Goal: Transaction & Acquisition: Purchase product/service

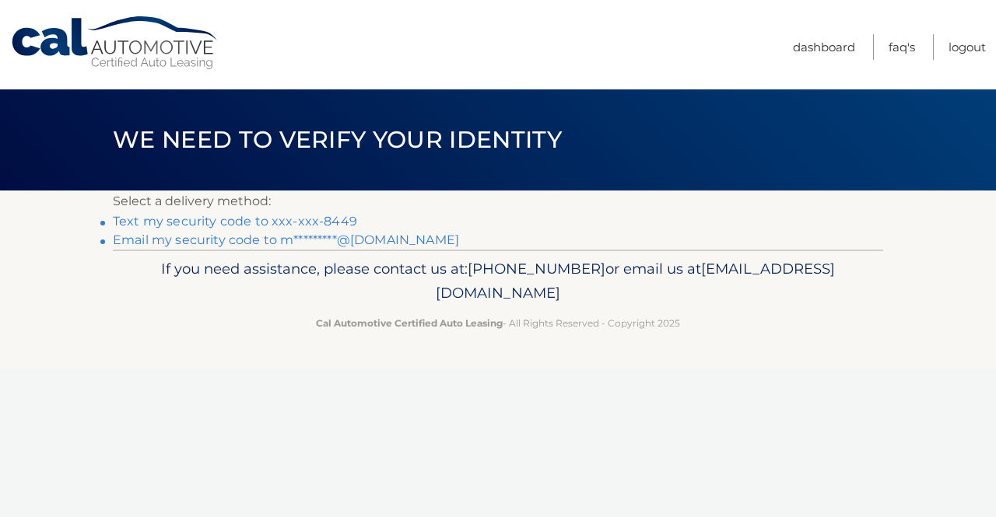
click at [268, 220] on link "Text my security code to xxx-xxx-8449" at bounding box center [235, 221] width 244 height 15
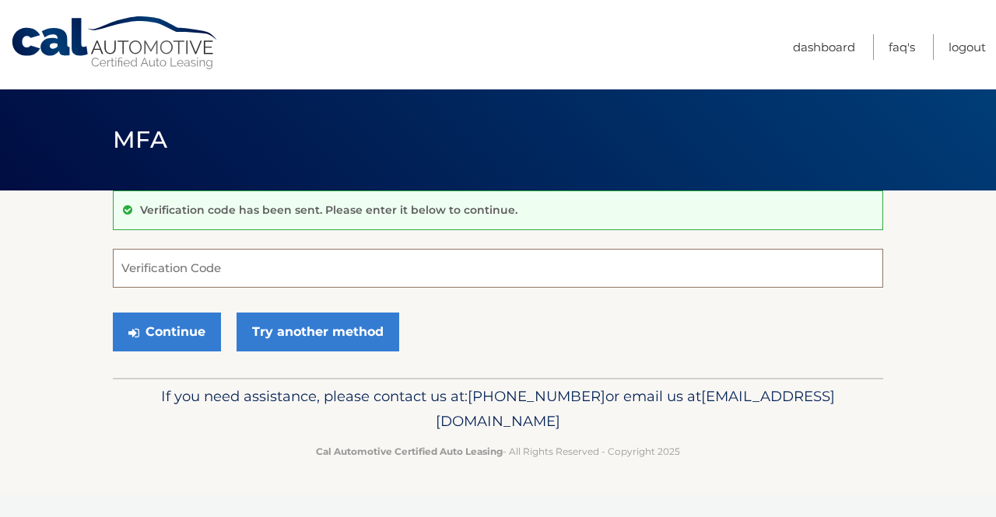
click at [267, 271] on input "Verification Code" at bounding box center [498, 268] width 770 height 39
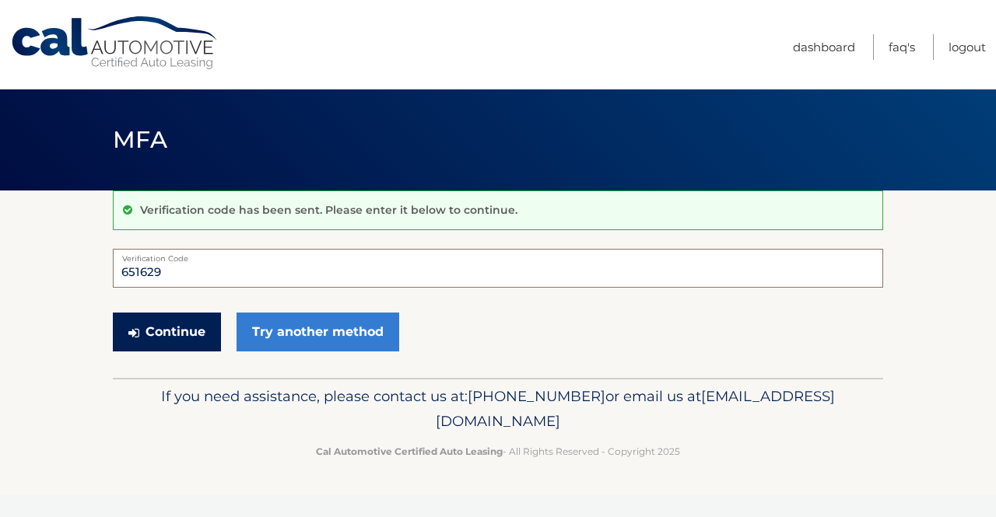
type input "651629"
click at [174, 336] on button "Continue" at bounding box center [167, 332] width 108 height 39
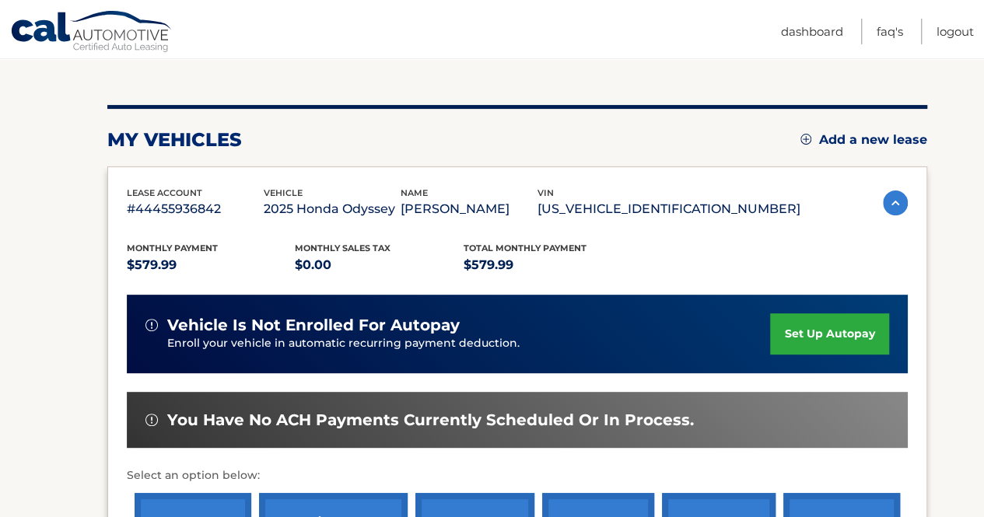
scroll to position [311, 0]
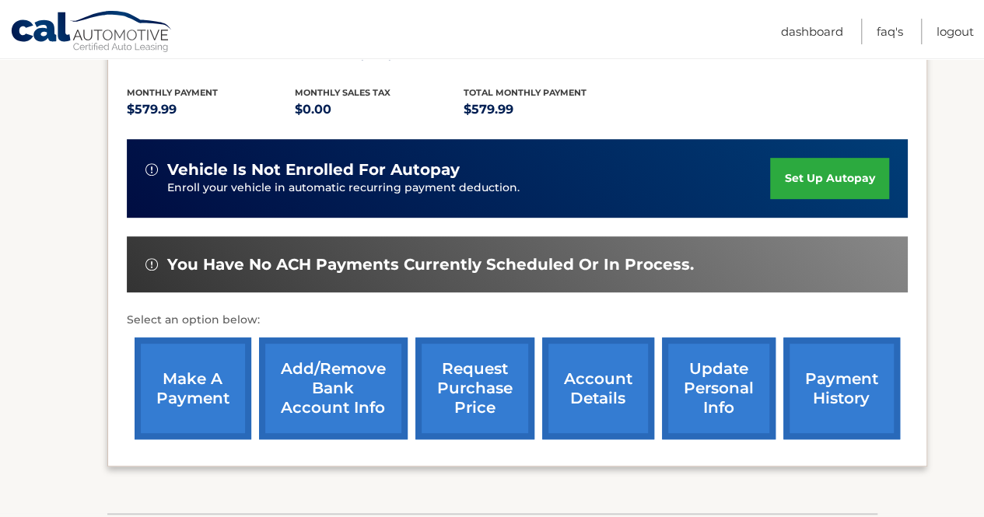
click at [206, 409] on link "make a payment" at bounding box center [193, 389] width 117 height 102
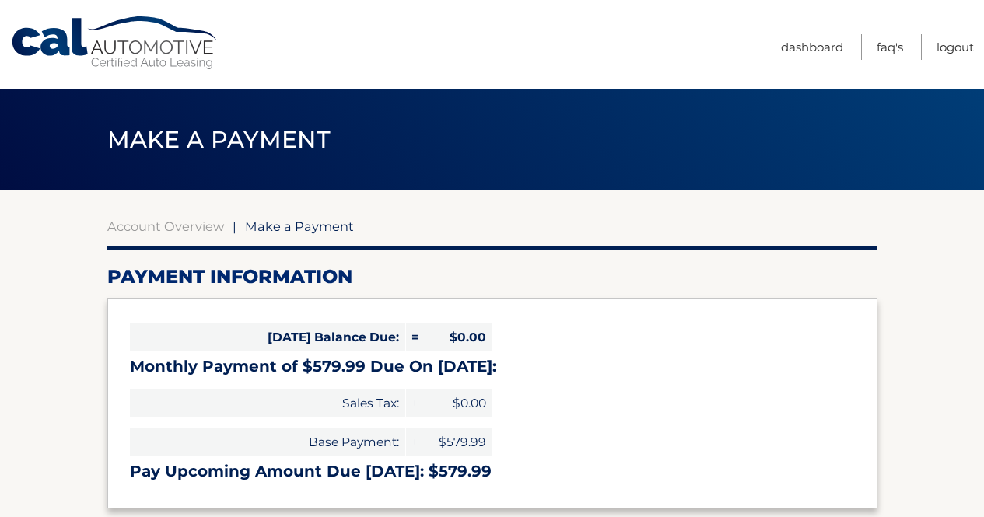
select select "OTBmMzBlYjEtOGFiMS00Zjc3LWJlMTktOTEyODRjNzAwNjU5"
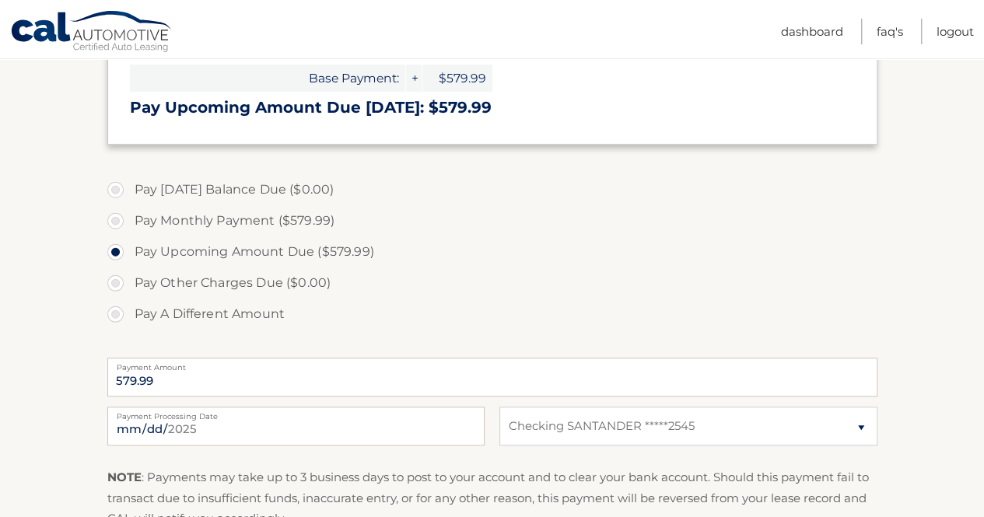
scroll to position [389, 0]
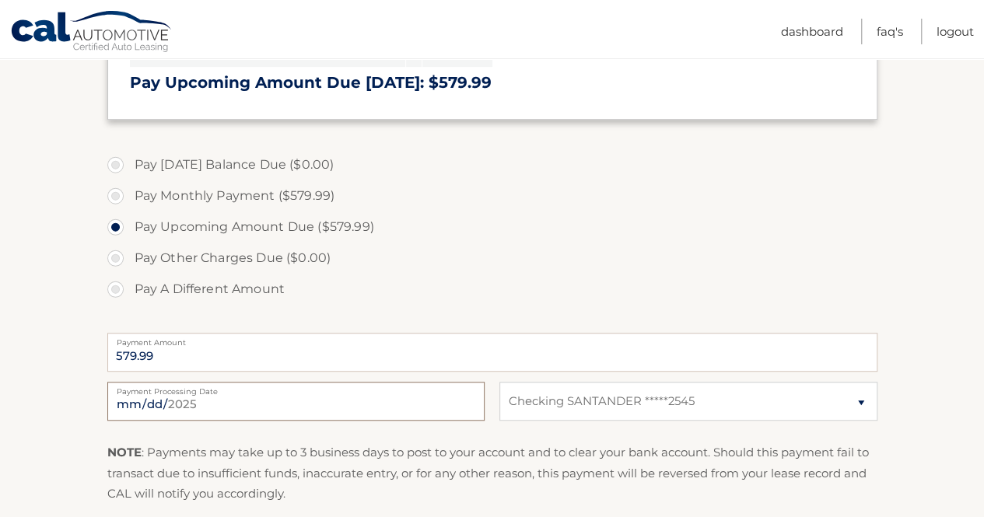
click at [202, 405] on input "[DATE]" at bounding box center [295, 401] width 377 height 39
type input "[DATE]"
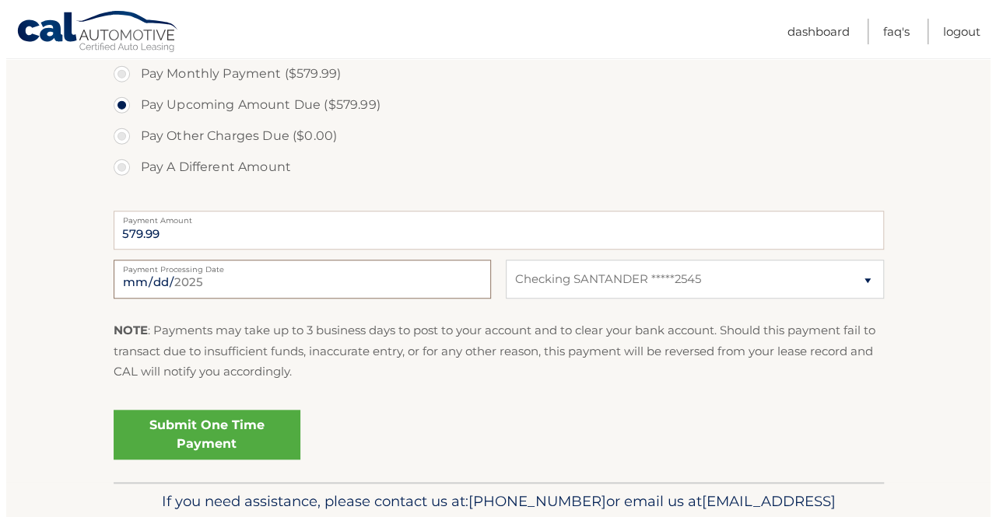
scroll to position [545, 0]
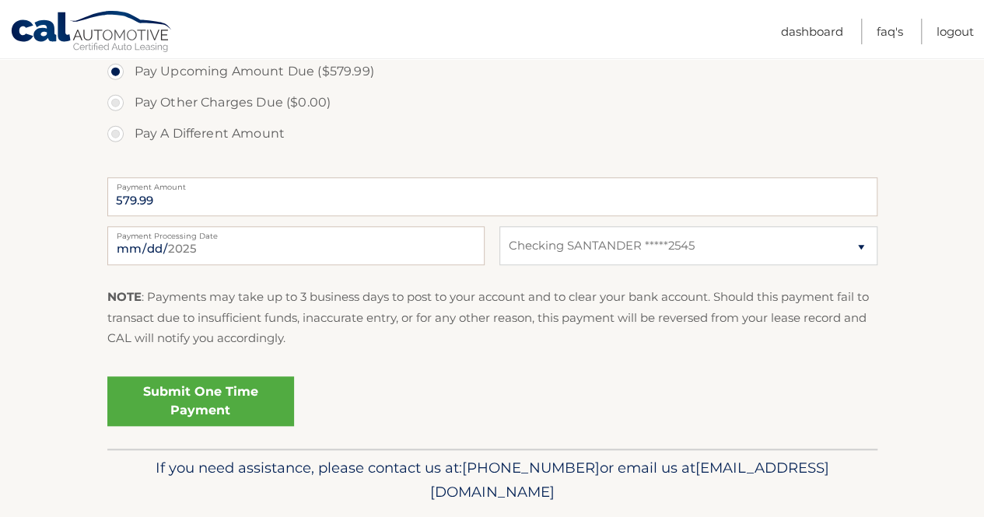
click at [216, 405] on link "Submit One Time Payment" at bounding box center [200, 402] width 187 height 50
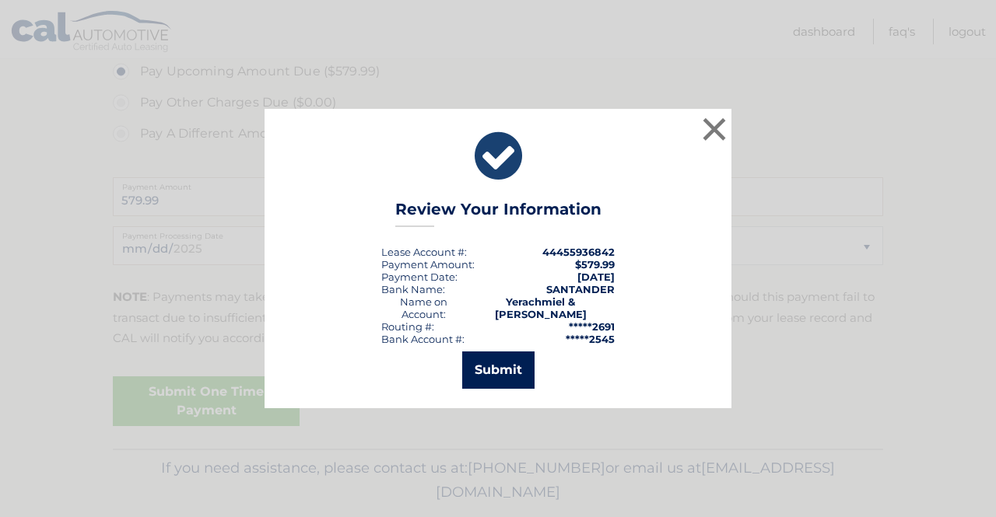
click at [500, 370] on button "Submit" at bounding box center [498, 370] width 72 height 37
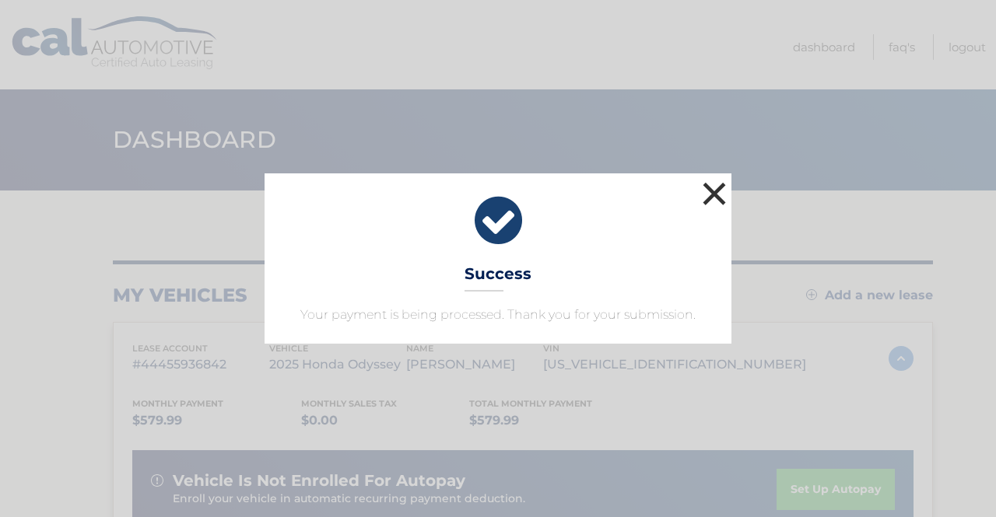
click at [714, 192] on button "×" at bounding box center [714, 193] width 31 height 31
